Goal: Task Accomplishment & Management: Complete application form

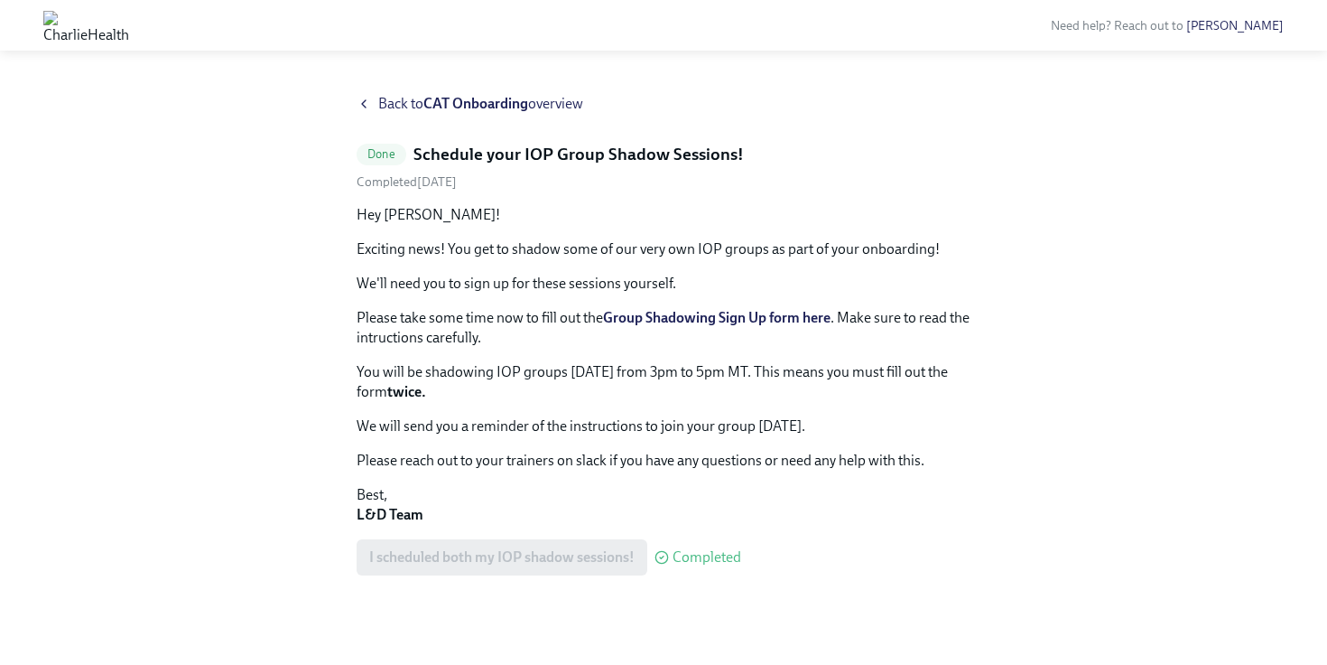
click at [372, 104] on div "Back to CAT Onboarding overview" at bounding box center [664, 104] width 614 height 20
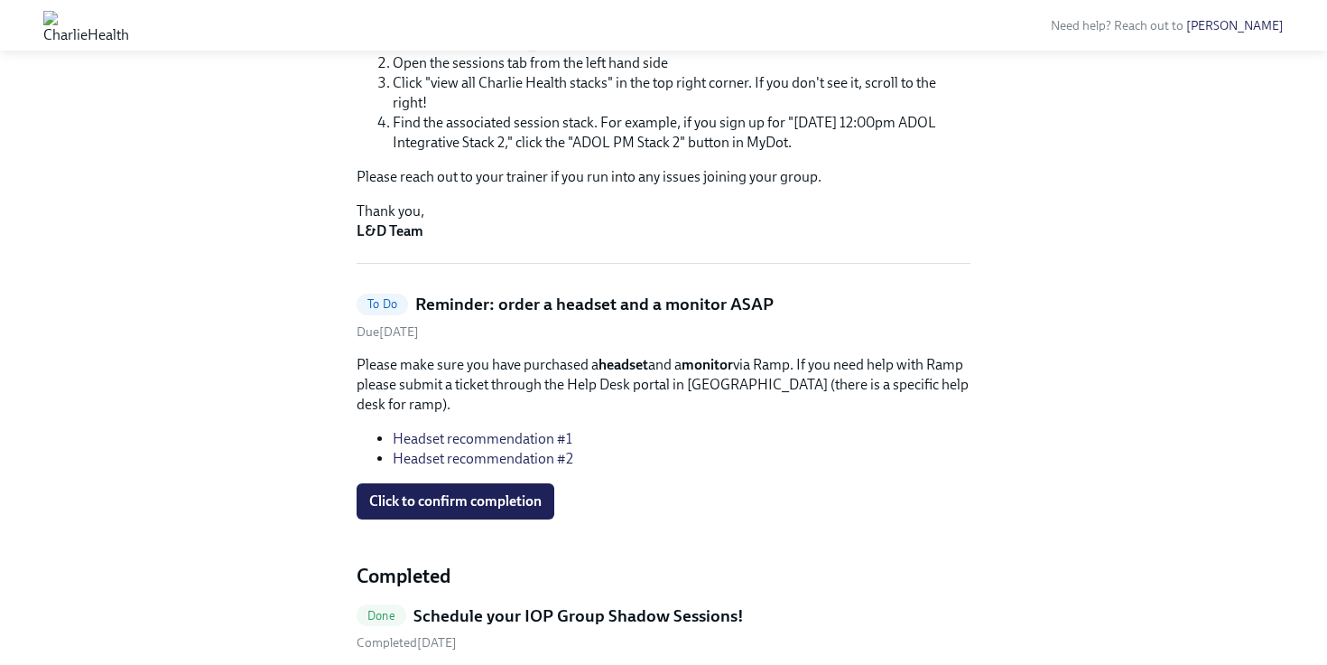
scroll to position [348, 0]
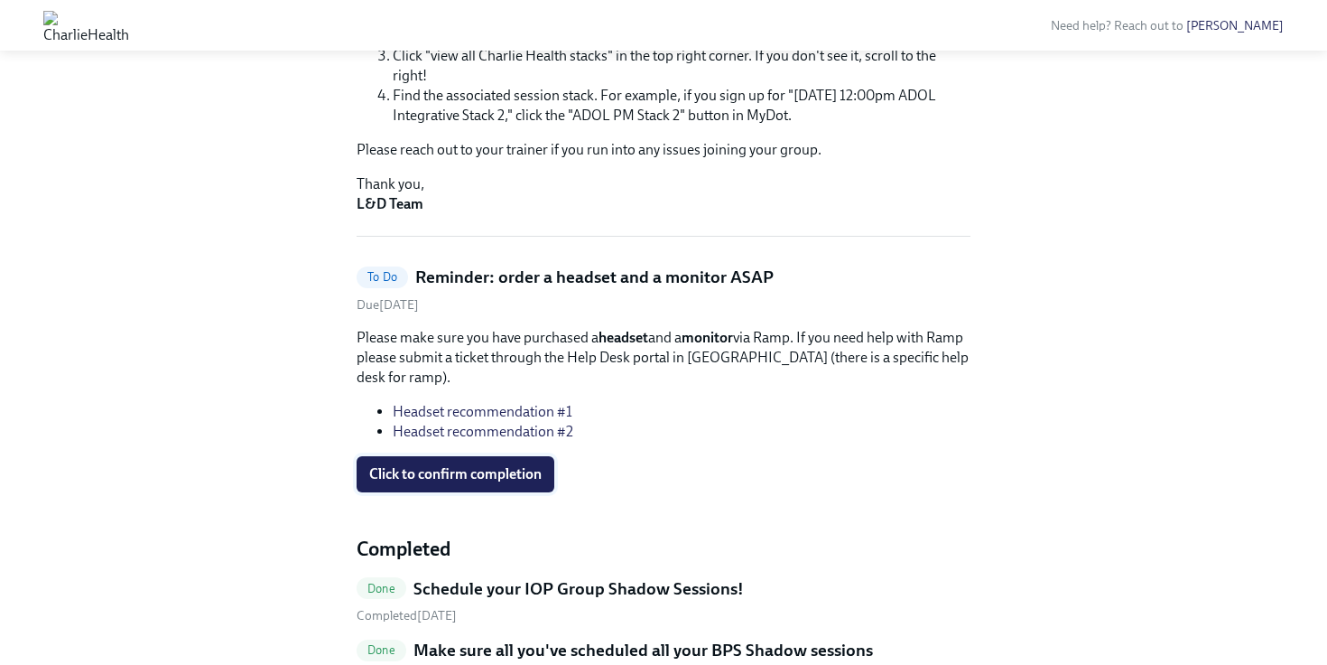
click at [522, 471] on span "Click to confirm completion" at bounding box center [455, 474] width 172 height 18
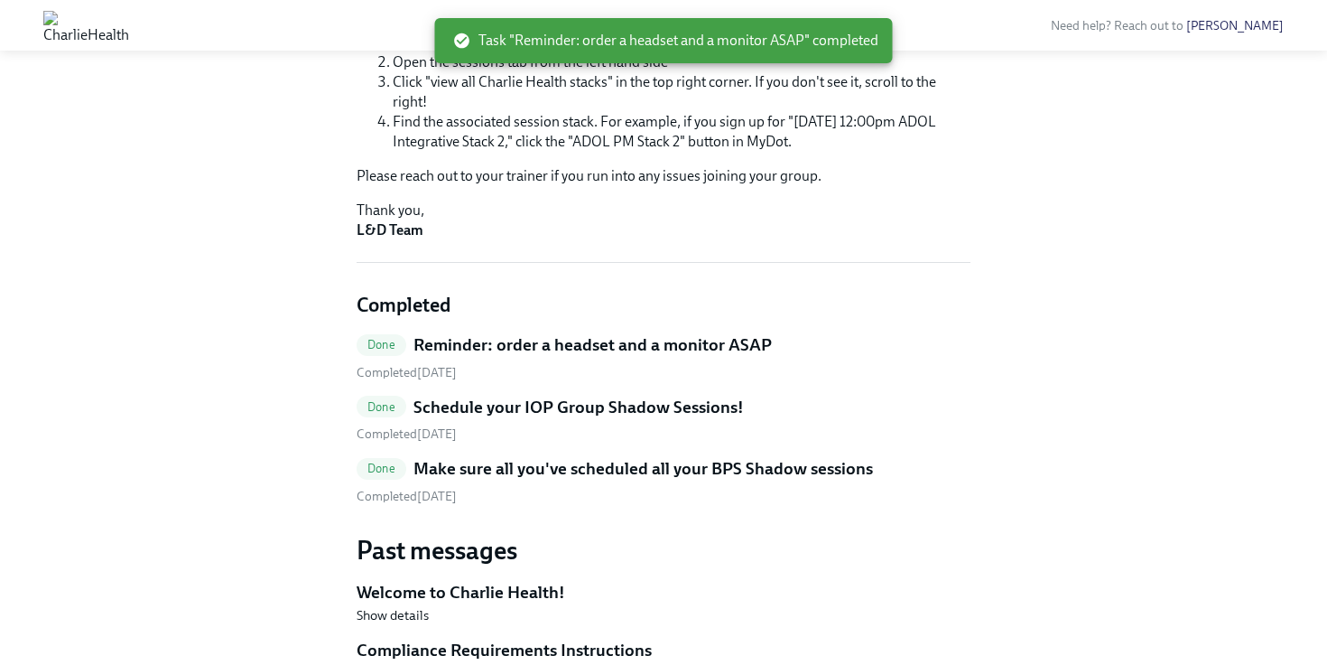
scroll to position [341, 0]
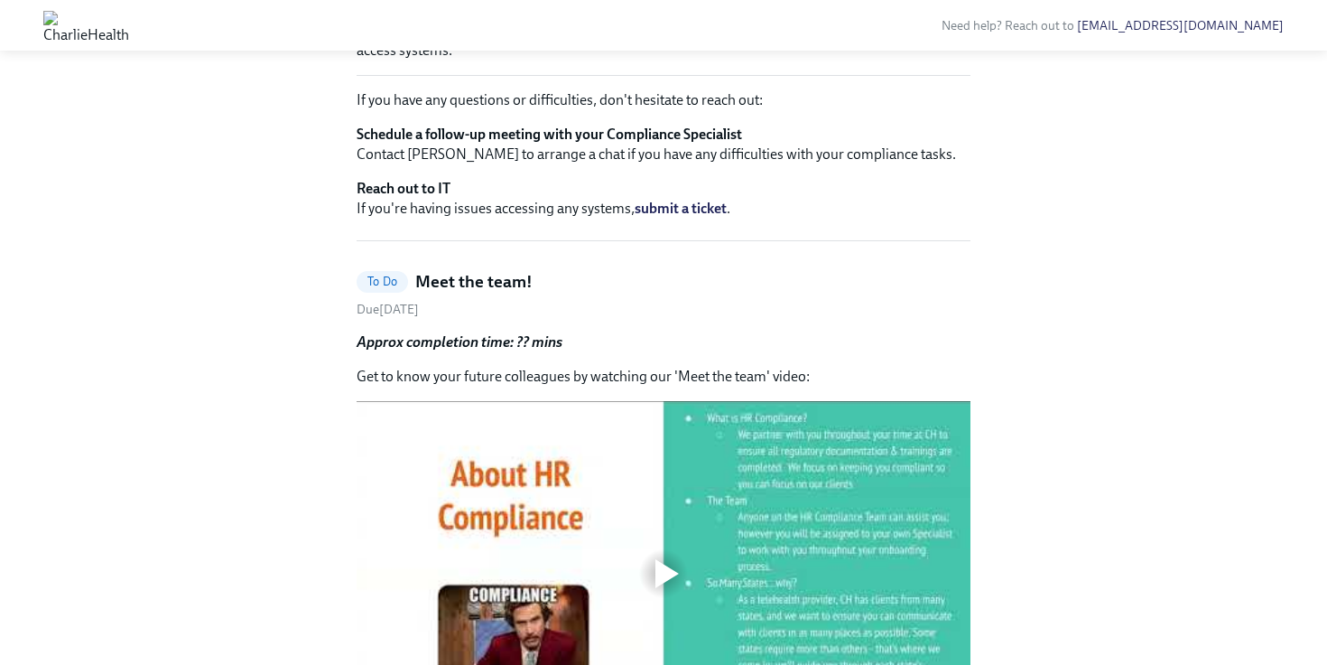
scroll to position [186, 0]
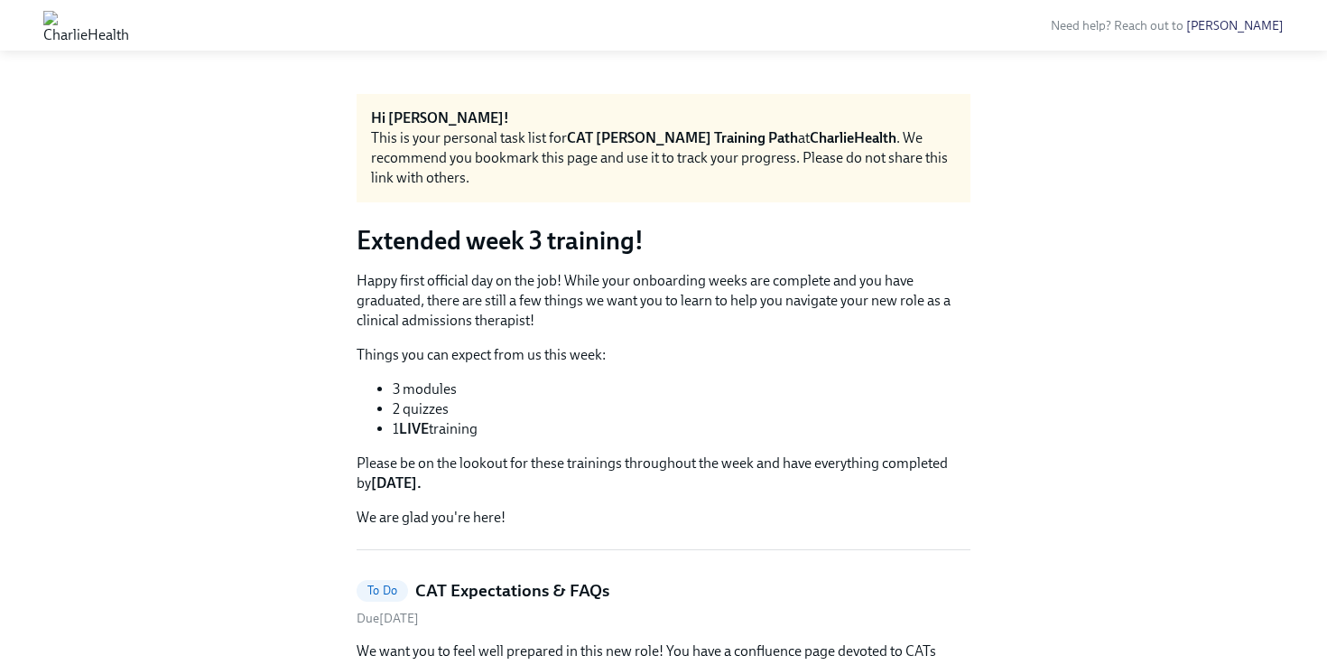
scroll to position [75, 0]
